Goal: Check status: Check status

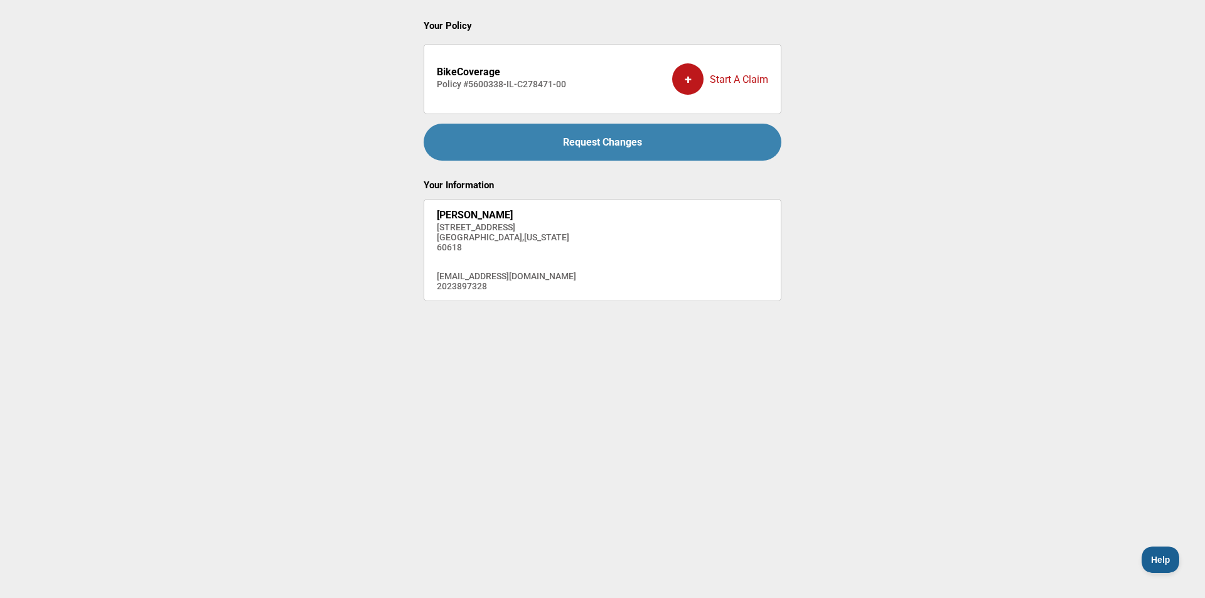
click at [691, 75] on div "+" at bounding box center [687, 78] width 31 height 31
drag, startPoint x: 574, startPoint y: 84, endPoint x: 432, endPoint y: 85, distance: 141.9
click at [432, 85] on li "BikeCoverage Policy # 5600338-IL-C278471-00 + Start A Claim" at bounding box center [603, 79] width 358 height 70
copy h4 "Policy # 5600338-IL-C278471-00"
click at [571, 84] on li "BikeCoverage Policy # 5600338-IL-C278471-00 + Start A Claim" at bounding box center [603, 79] width 358 height 70
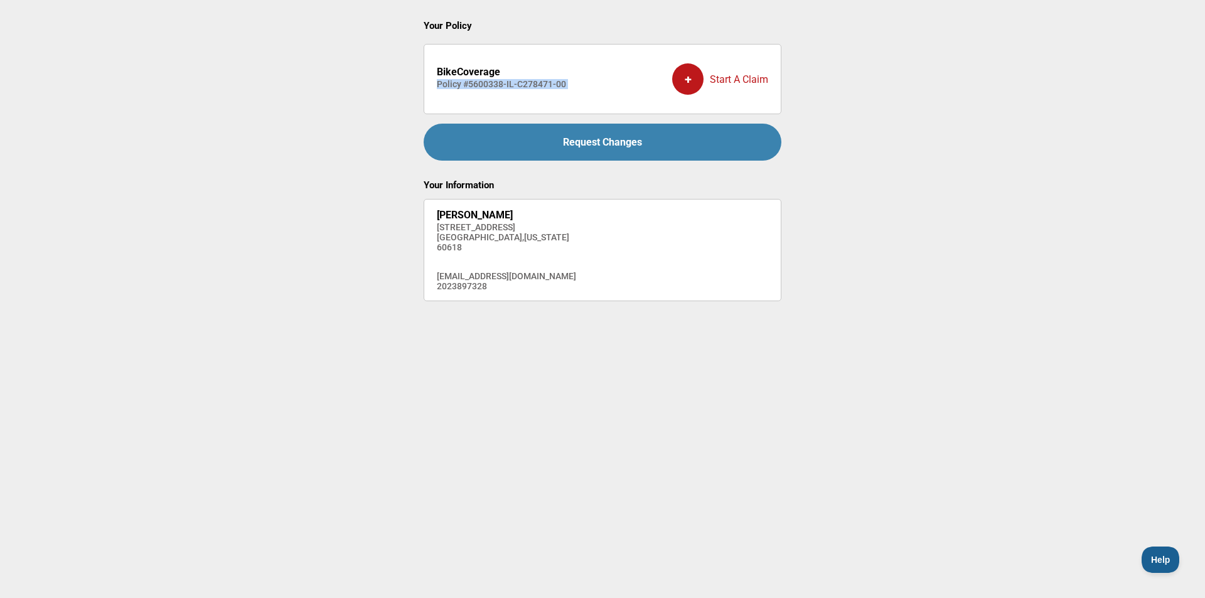
drag, startPoint x: 571, startPoint y: 84, endPoint x: 441, endPoint y: 85, distance: 130.0
click at [441, 85] on li "BikeCoverage Policy # 5600338-IL-C278471-00 + Start A Claim" at bounding box center [603, 79] width 358 height 70
click at [471, 90] on div "BikeCoverage Policy # 5600338-IL-C278471-00" at bounding box center [501, 79] width 129 height 43
drag, startPoint x: 469, startPoint y: 82, endPoint x: 600, endPoint y: 82, distance: 131.2
click at [600, 82] on li "BikeCoverage Policy # 5600338-IL-C278471-00 + Start A Claim" at bounding box center [603, 79] width 358 height 70
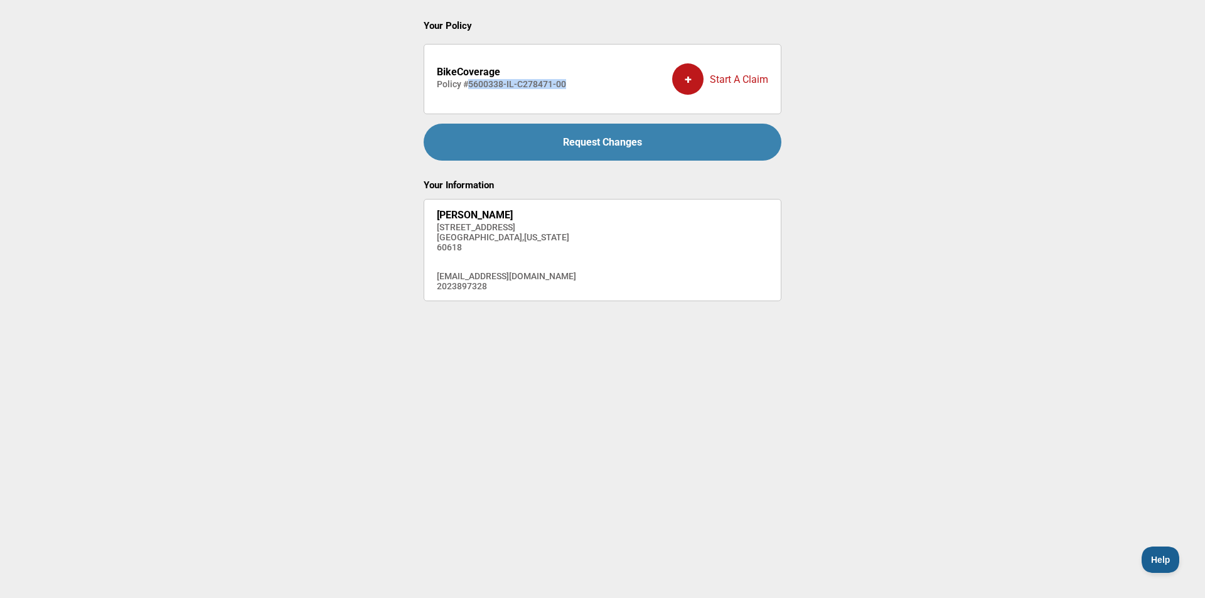
copy h4 "5600338-IL-C278471-00"
